Goal: Transaction & Acquisition: Purchase product/service

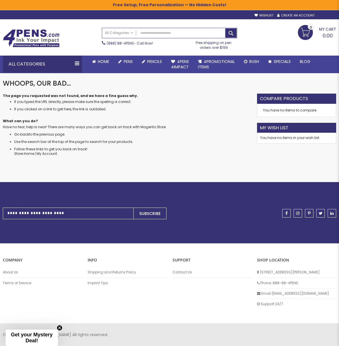
click at [327, 16] on div "Sign In" at bounding box center [326, 16] width 19 height 4
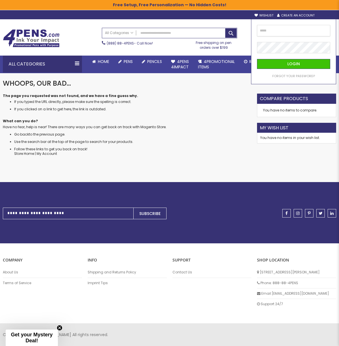
click at [285, 35] on input "email" at bounding box center [293, 30] width 73 height 11
type input "**********"
click at [257, 59] on button "Login" at bounding box center [293, 64] width 73 height 10
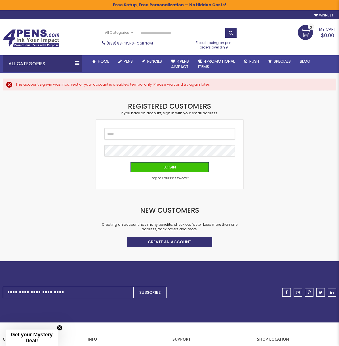
click at [126, 134] on input "Email" at bounding box center [169, 133] width 130 height 11
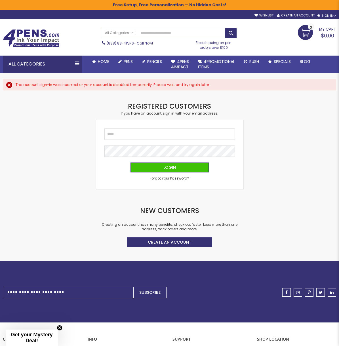
click at [230, 169] on div "Login" at bounding box center [169, 167] width 130 height 10
click at [136, 134] on input "Email" at bounding box center [169, 133] width 130 height 11
click at [172, 177] on span "Forgot Your Password?" at bounding box center [169, 178] width 39 height 5
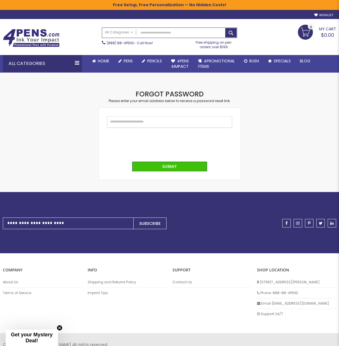
click at [137, 118] on input "Email" at bounding box center [169, 121] width 125 height 11
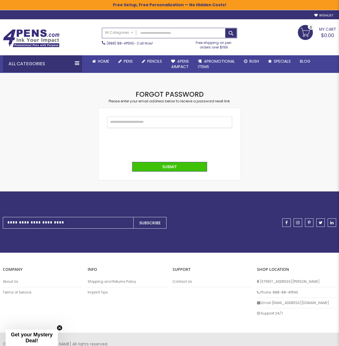
type input "**********"
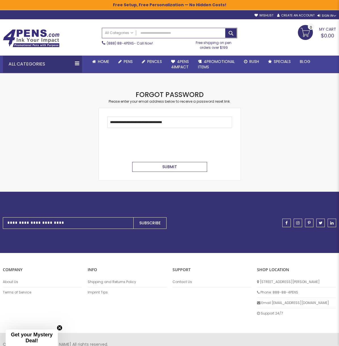
click at [165, 162] on button "Submit" at bounding box center [169, 167] width 75 height 10
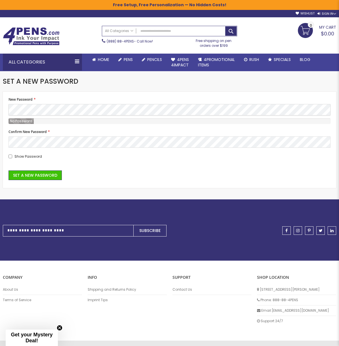
scroll to position [5, 0]
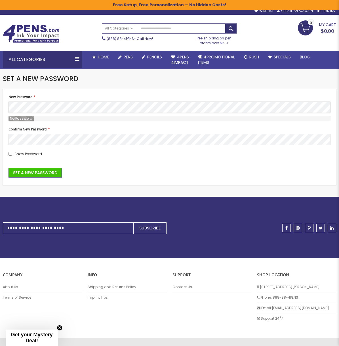
click at [41, 109] on body "The store will not work correctly when cookies are disabled. Free Setup, Free P…" at bounding box center [169, 168] width 339 height 346
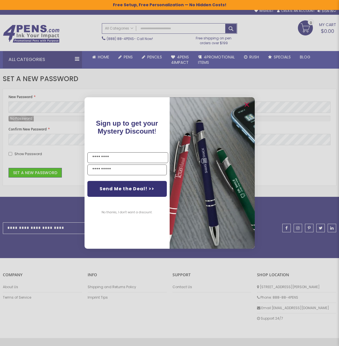
click at [22, 105] on div "Close dialog Sign up to get your Mystery Discount ! Name Email Send Me the Deal…" at bounding box center [169, 173] width 339 height 346
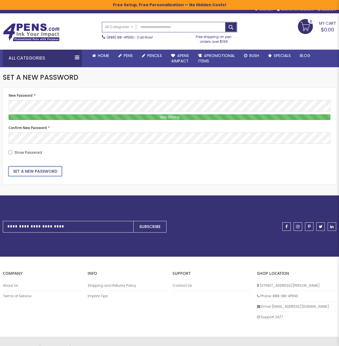
click at [43, 169] on span "Set a New Password" at bounding box center [35, 171] width 44 height 6
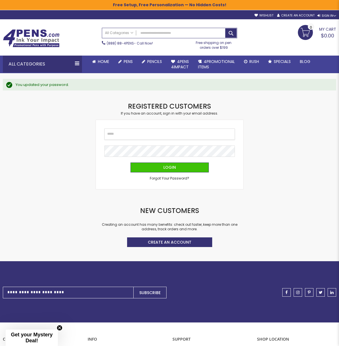
click at [137, 131] on input "Email" at bounding box center [169, 133] width 130 height 11
type input "**********"
click at [130, 162] on button "Login" at bounding box center [169, 167] width 78 height 10
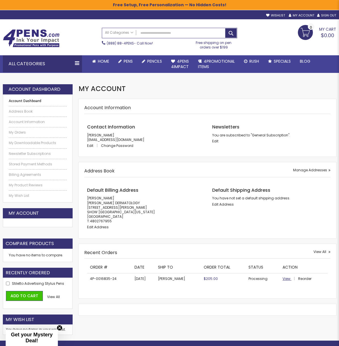
click at [288, 277] on span "View" at bounding box center [286, 278] width 8 height 5
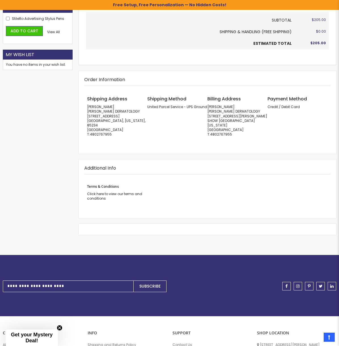
scroll to position [265, 0]
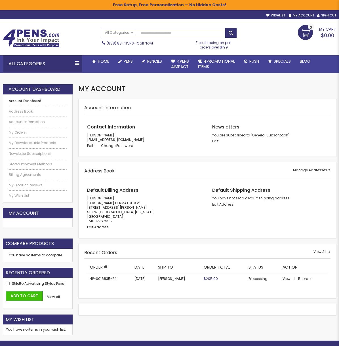
drag, startPoint x: 304, startPoint y: 279, endPoint x: 247, endPoint y: 262, distance: 59.3
click at [304, 279] on span "Reorder" at bounding box center [304, 278] width 13 height 5
